Goal: Information Seeking & Learning: Compare options

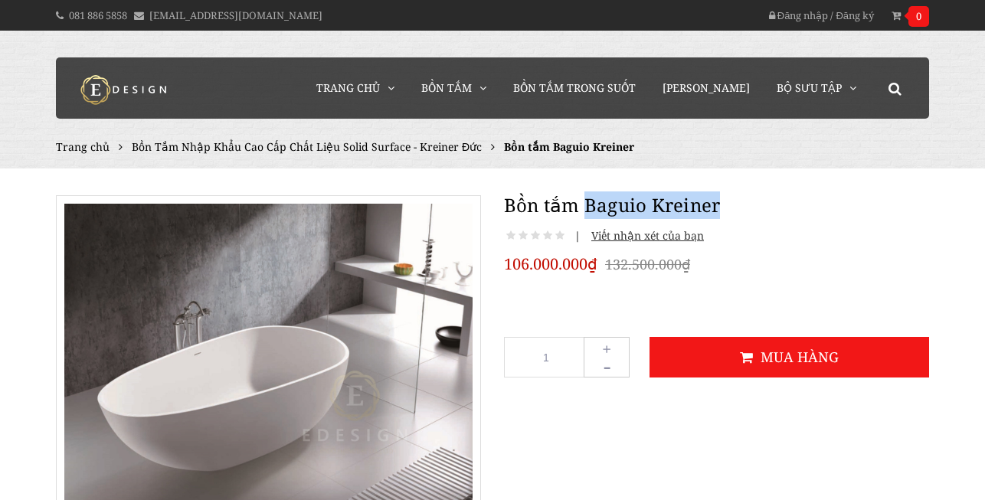
drag, startPoint x: 586, startPoint y: 202, endPoint x: 748, endPoint y: 247, distance: 168.3
click at [793, 226] on div "Bồn tắm Baguio Kreiner | Viết nhận xét của bạn 106.000.000₫ 132.500.000₫ 1 + - …" at bounding box center [716, 290] width 448 height 228
copy h1 "[PERSON_NAME]"
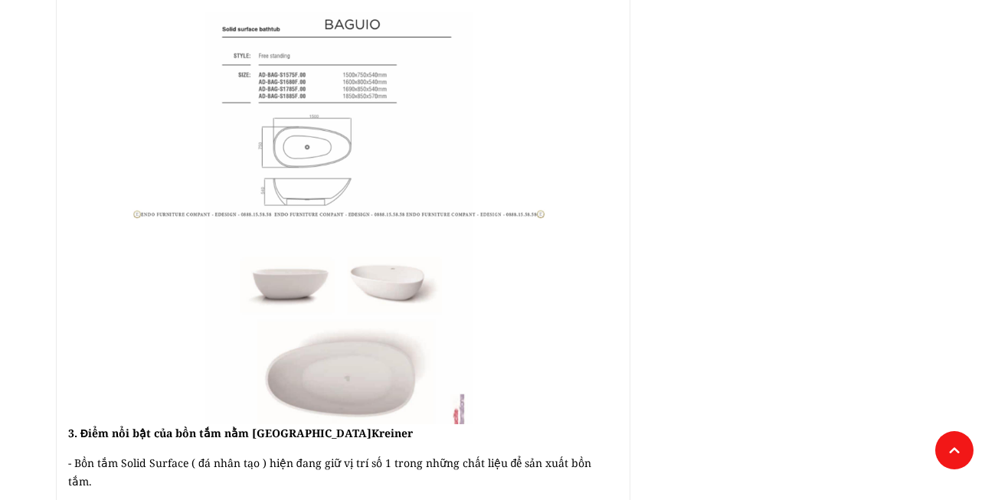
scroll to position [1124, 0]
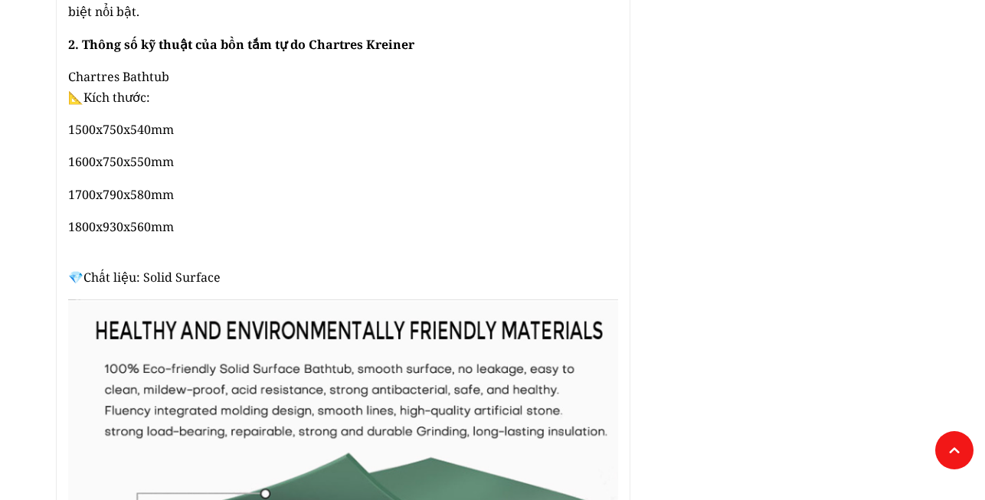
scroll to position [899, 0]
drag, startPoint x: 69, startPoint y: 159, endPoint x: 120, endPoint y: 162, distance: 51.4
click at [120, 162] on span "1600x750x550mm" at bounding box center [121, 162] width 106 height 17
drag, startPoint x: 102, startPoint y: 227, endPoint x: 165, endPoint y: 227, distance: 63.6
click at [165, 227] on span "1800x930x560mm" at bounding box center [121, 227] width 106 height 17
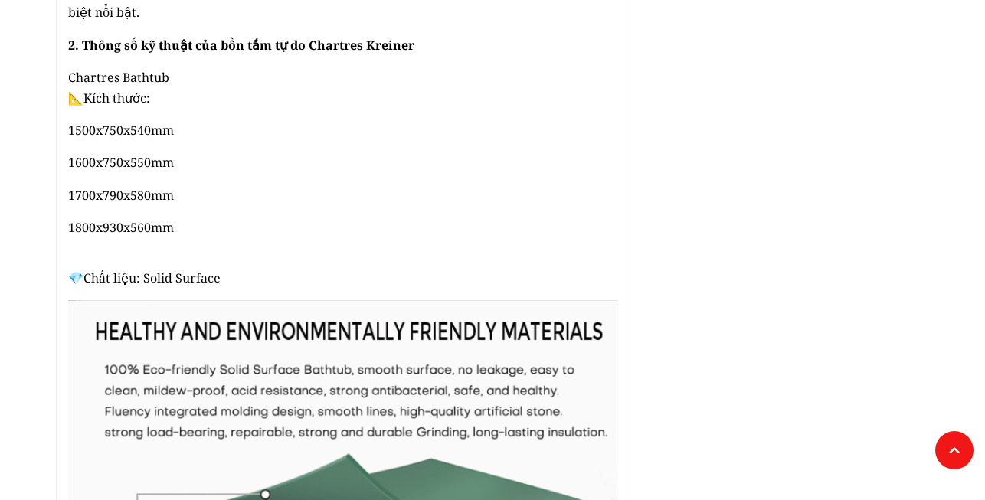
click at [219, 191] on p "1700x790x580mm" at bounding box center [343, 195] width 550 height 21
drag, startPoint x: 70, startPoint y: 195, endPoint x: 162, endPoint y: 193, distance: 91.9
click at [162, 193] on span "1700x790x580mm" at bounding box center [121, 195] width 106 height 17
click at [257, 188] on p "1700x790x580mm" at bounding box center [343, 195] width 550 height 21
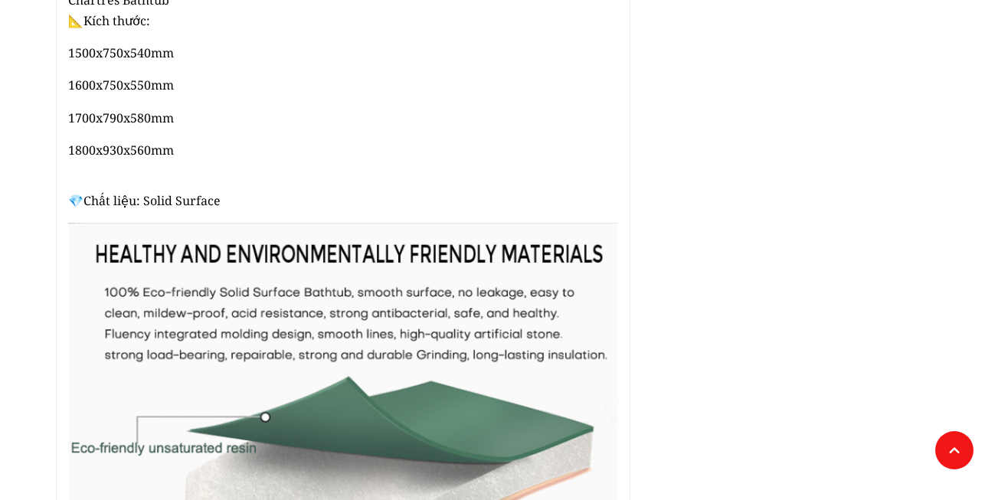
scroll to position [974, 0]
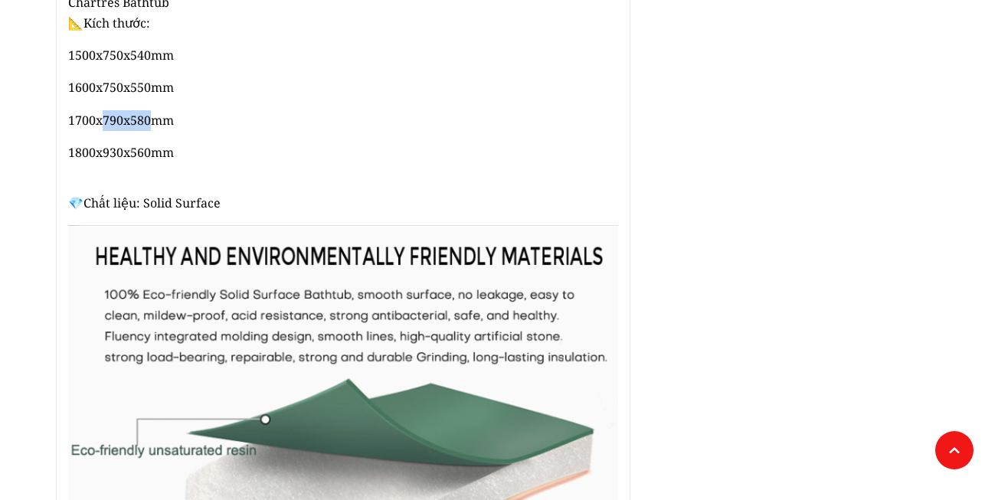
drag, startPoint x: 103, startPoint y: 122, endPoint x: 148, endPoint y: 119, distance: 45.2
click at [148, 119] on span "1700x790x580mm" at bounding box center [121, 120] width 106 height 17
click at [286, 139] on div "Bồn tắm nhập khẩu chính hãng nằm trong album Luxury Bathtub Endo & Kreiner Germ…" at bounding box center [343, 330] width 550 height 1382
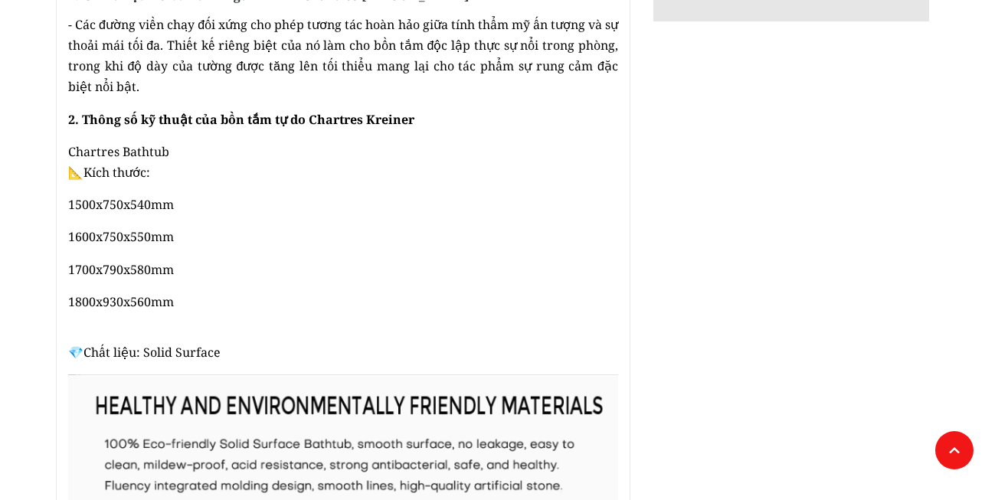
scroll to position [824, 0]
drag, startPoint x: 173, startPoint y: 270, endPoint x: 70, endPoint y: 269, distance: 103.4
click at [70, 269] on span "1700x790x580mm" at bounding box center [121, 270] width 106 height 17
click at [388, 240] on p "1600x750x550mm" at bounding box center [343, 237] width 550 height 21
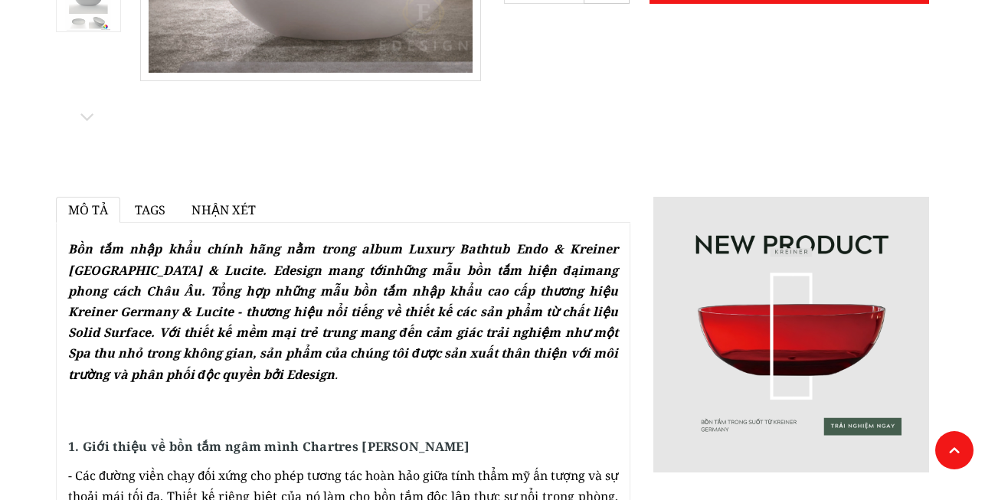
scroll to position [373, 0]
